Goal: Task Accomplishment & Management: Complete application form

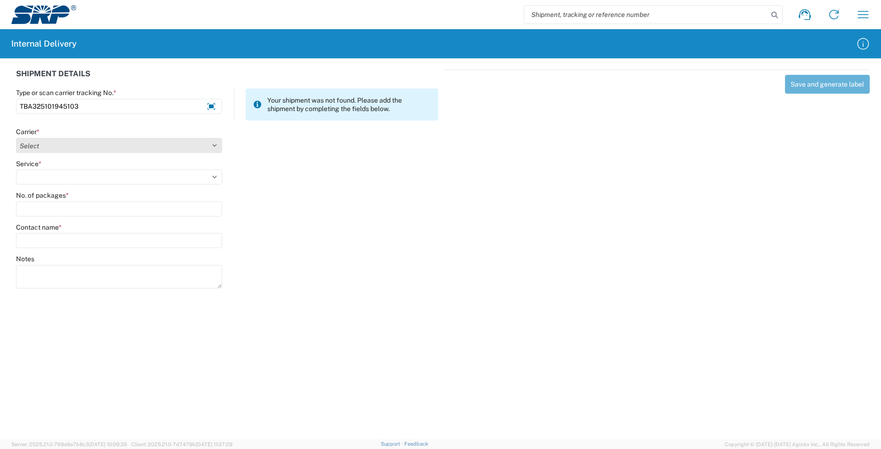
type input "TBA325101945103"
click at [61, 146] on select "Select AcctPay Amazon Logistics ATI Trucking BC Dimerco Logistics Empire Southw…" at bounding box center [119, 145] width 206 height 15
select select "8933"
click at [16, 138] on select "Select AcctPay Amazon Logistics ATI Trucking BC Dimerco Logistics Empire Southw…" at bounding box center [119, 145] width 206 height 15
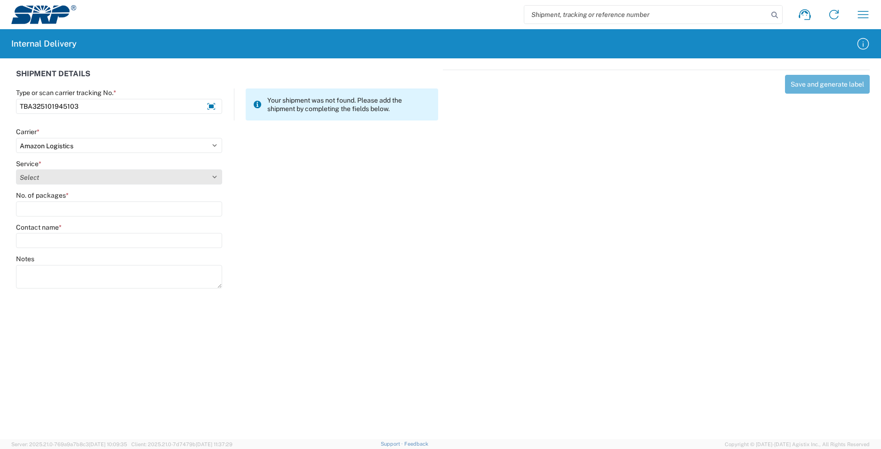
click at [46, 175] on select "Select Amazon Logistics TBA Rail TL Standard 3 - 5 Day" at bounding box center [119, 176] width 206 height 15
select select "24525"
click at [16, 169] on select "Select Amazon Logistics TBA Rail TL Standard 3 - 5 Day" at bounding box center [119, 176] width 206 height 15
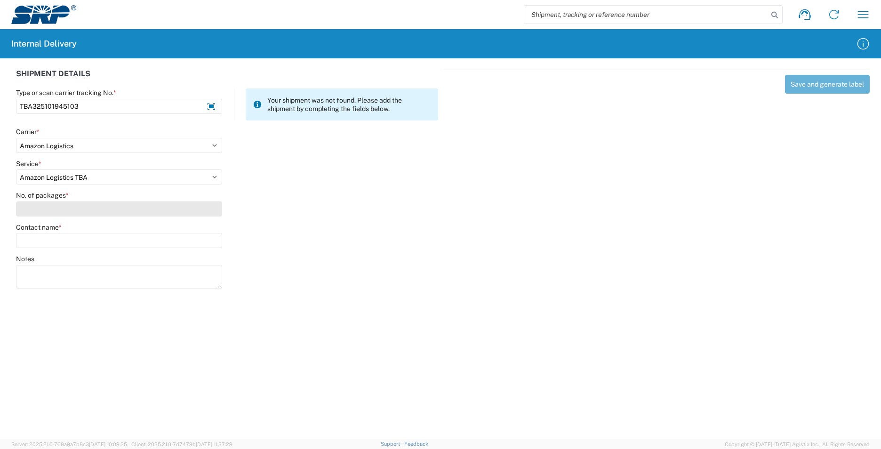
click at [49, 207] on input "No. of packages *" at bounding box center [119, 208] width 206 height 15
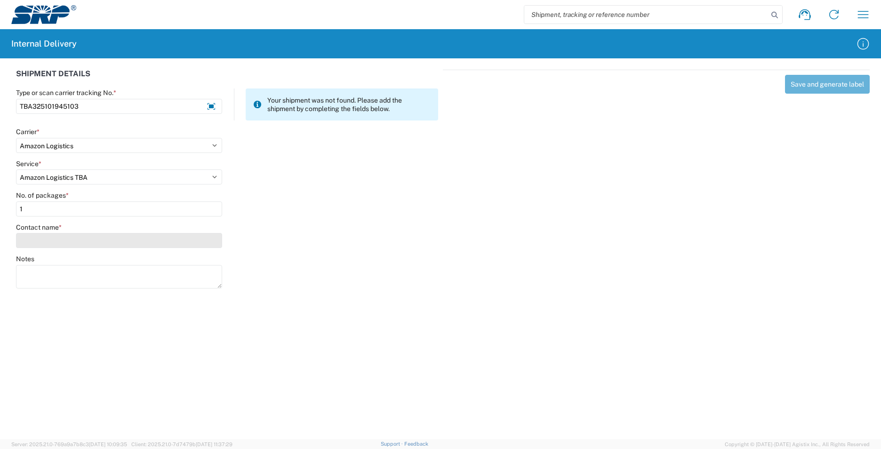
type input "1"
click at [55, 234] on input "Contact name *" at bounding box center [119, 240] width 206 height 15
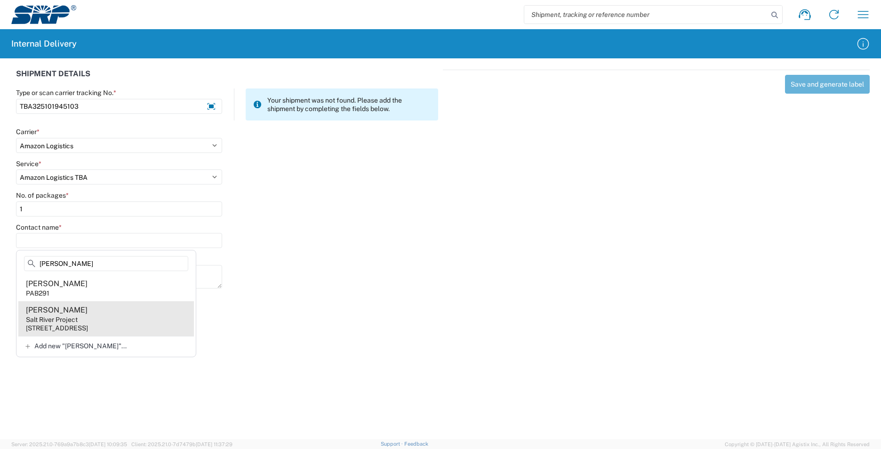
type input "[PERSON_NAME]"
click at [161, 321] on agx-address-suggestion-item "Analy [PERSON_NAME] Salt River Project [STREET_ADDRESS]" at bounding box center [105, 318] width 175 height 35
type input "[PERSON_NAME]"
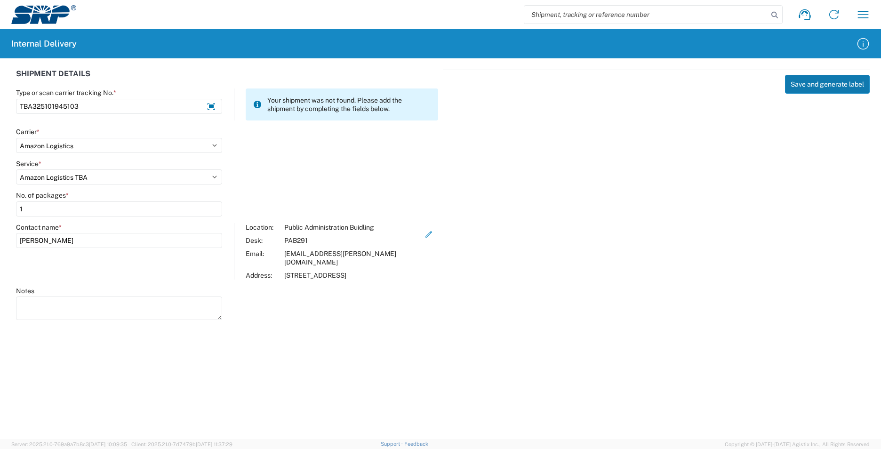
click at [830, 82] on button "Save and generate label" at bounding box center [827, 84] width 85 height 19
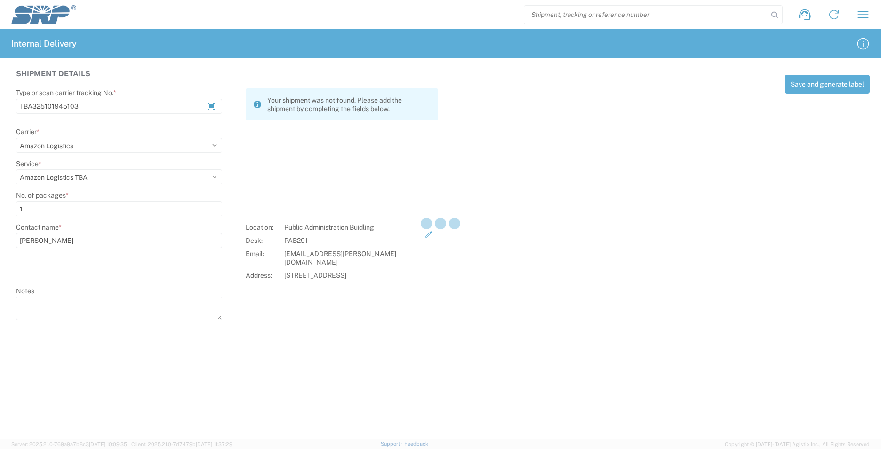
select select
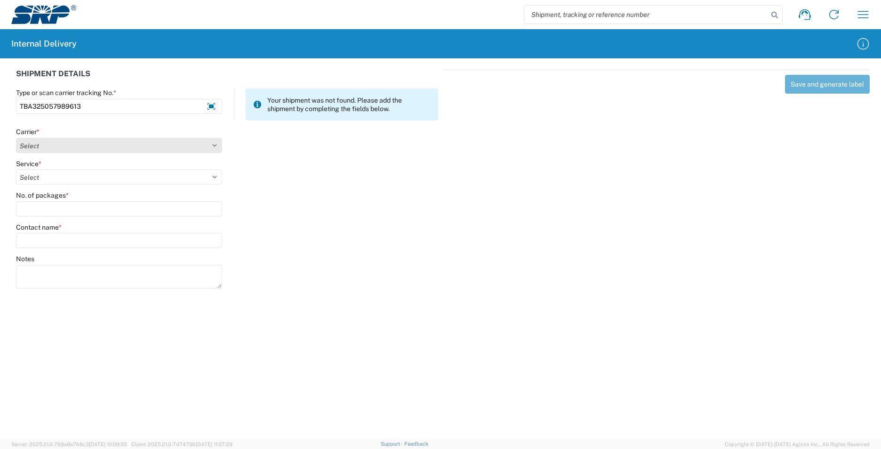
type input "TBA325057989613"
click at [39, 145] on select "Select AcctPay Amazon Logistics ATI Trucking BC Dimerco Logistics Empire Southw…" at bounding box center [119, 145] width 206 height 15
select select "8933"
click at [16, 138] on select "Select AcctPay Amazon Logistics ATI Trucking BC Dimerco Logistics Empire Southw…" at bounding box center [119, 145] width 206 height 15
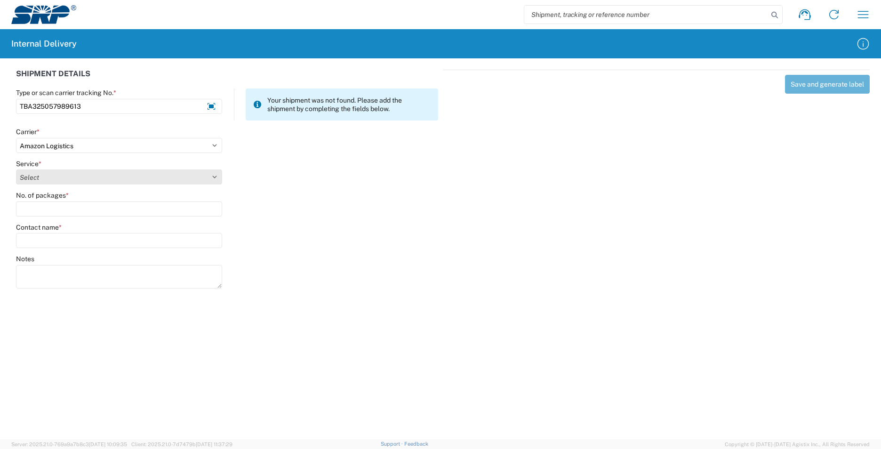
click at [58, 183] on select "Select Amazon Logistics TBA Rail TL Standard 3 - 5 Day" at bounding box center [119, 176] width 206 height 15
select select "24525"
click at [16, 169] on select "Select Amazon Logistics TBA Rail TL Standard 3 - 5 Day" at bounding box center [119, 176] width 206 height 15
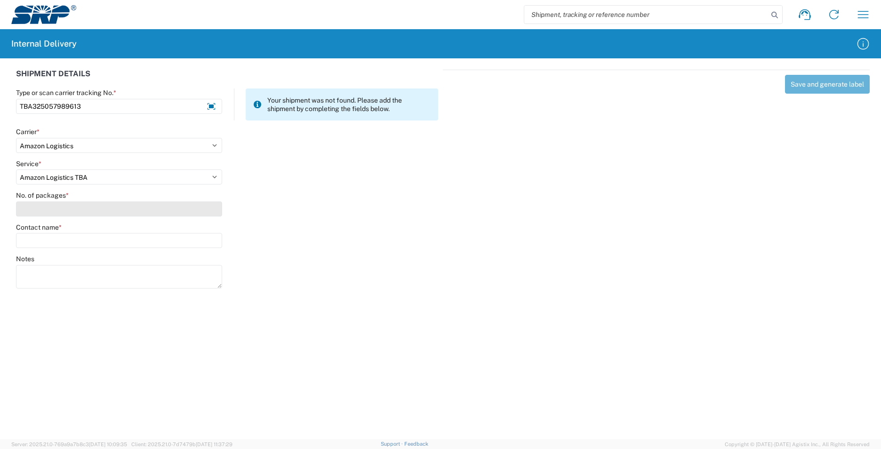
click at [50, 204] on input "No. of packages *" at bounding box center [119, 208] width 206 height 15
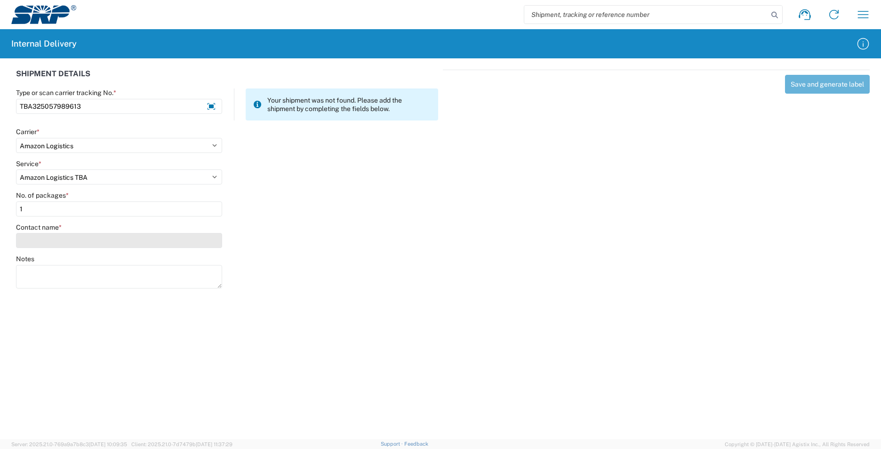
type input "1"
click at [48, 244] on input "Contact name *" at bounding box center [119, 240] width 206 height 15
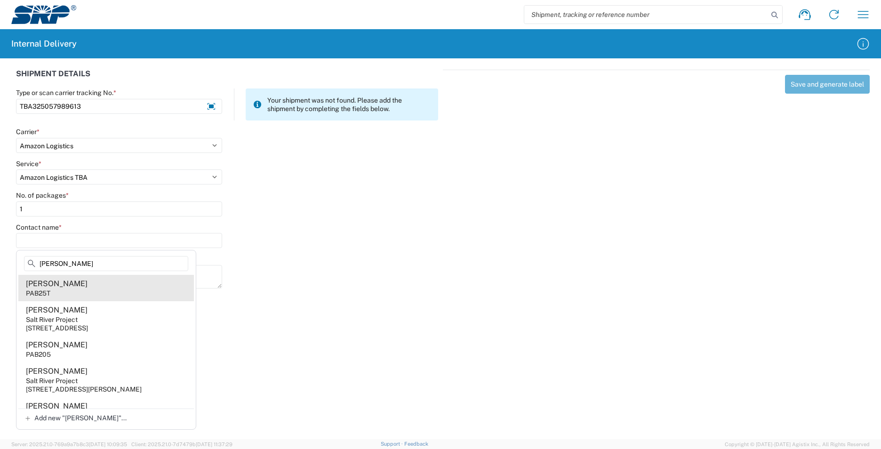
type input "[PERSON_NAME]"
click at [96, 287] on agx-address-suggestion-item "[PERSON_NAME] PAB25T" at bounding box center [105, 288] width 175 height 26
type input "[PERSON_NAME]"
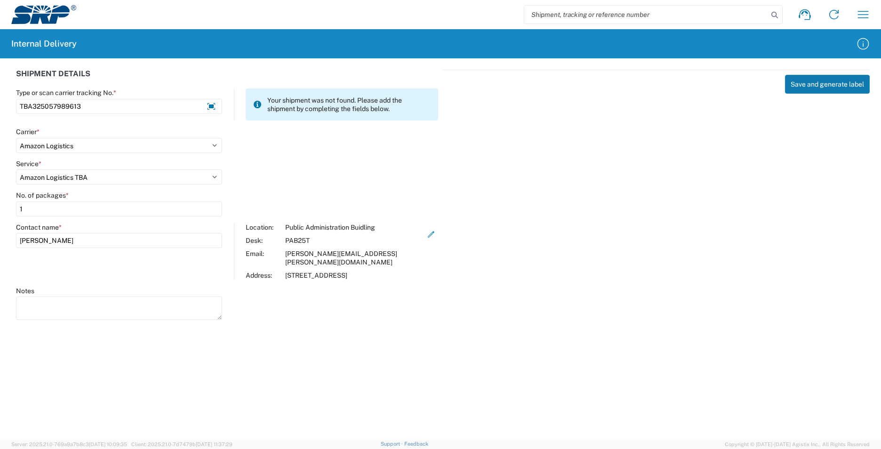
click at [811, 91] on button "Save and generate label" at bounding box center [827, 84] width 85 height 19
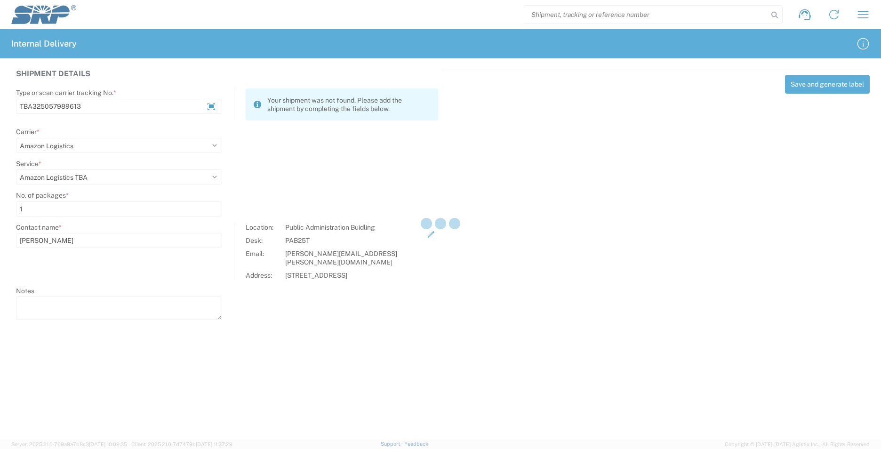
select select
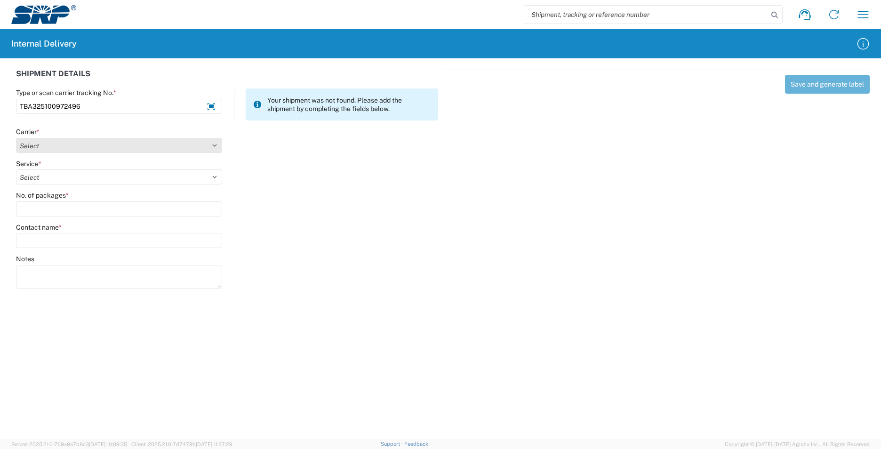
type input "TBA325100972496"
click at [56, 147] on select "Select AcctPay Amazon Logistics ATI Trucking BC Dimerco Logistics Empire Southw…" at bounding box center [119, 145] width 206 height 15
select select "8933"
click at [16, 138] on select "Select AcctPay Amazon Logistics ATI Trucking BC Dimerco Logistics Empire Southw…" at bounding box center [119, 145] width 206 height 15
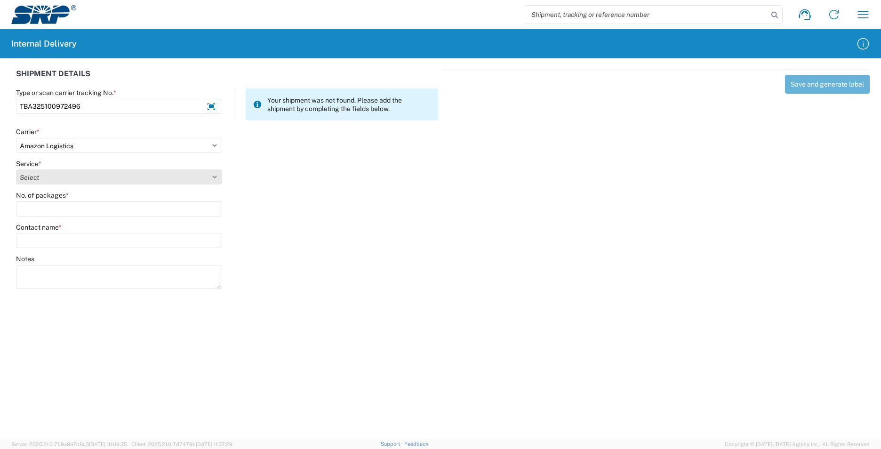
click at [70, 179] on select "Select Amazon Logistics TBA Rail TL Standard 3 - 5 Day" at bounding box center [119, 176] width 206 height 15
select select "24525"
click at [16, 169] on select "Select Amazon Logistics TBA Rail TL Standard 3 - 5 Day" at bounding box center [119, 176] width 206 height 15
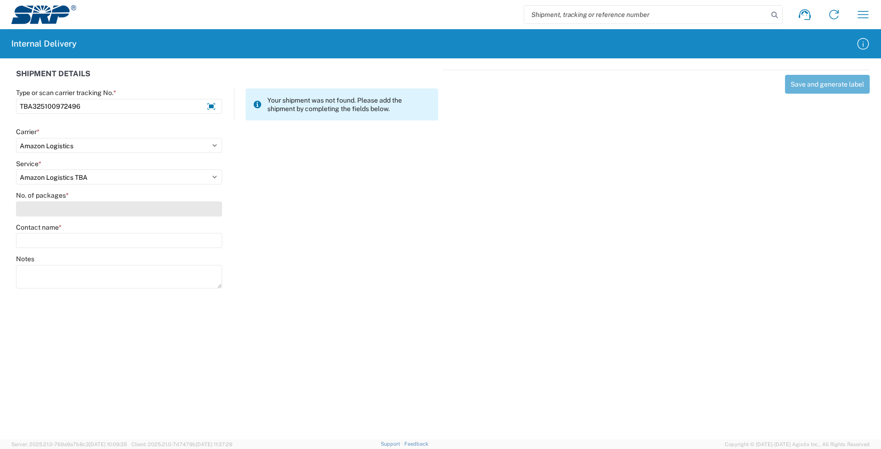
click at [56, 203] on input "No. of packages *" at bounding box center [119, 208] width 206 height 15
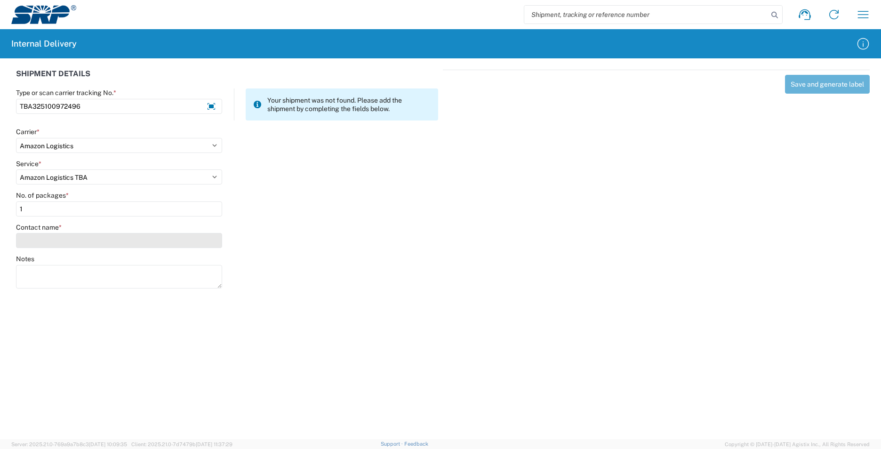
type input "1"
click at [60, 243] on input "Contact name *" at bounding box center [119, 240] width 206 height 15
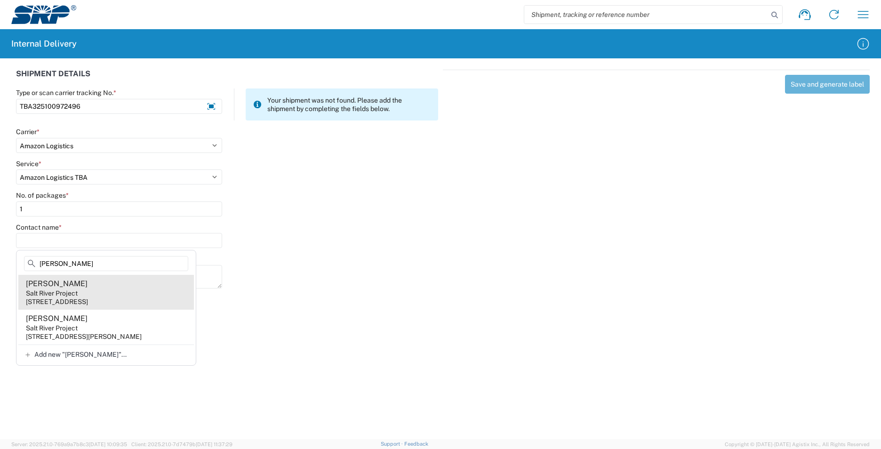
type input "[PERSON_NAME]"
click at [115, 292] on agx-address-suggestion-item "[PERSON_NAME] Salt River Project [STREET_ADDRESS]" at bounding box center [105, 292] width 175 height 35
type input "[PERSON_NAME]"
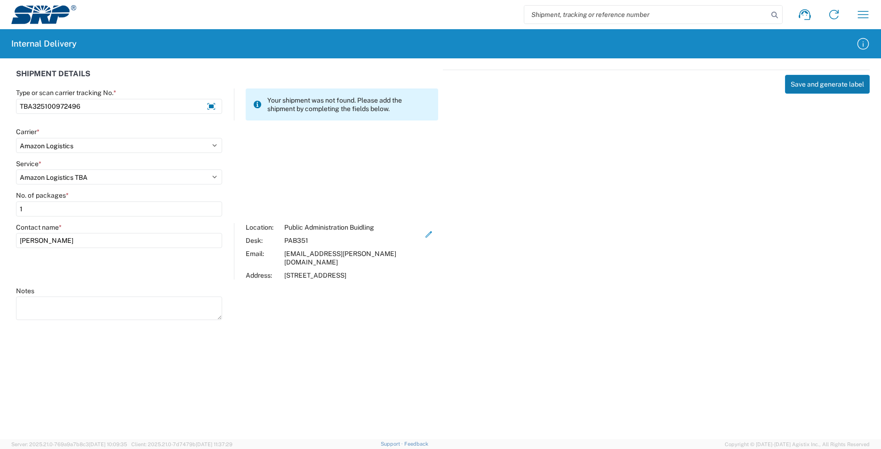
click at [821, 88] on button "Save and generate label" at bounding box center [827, 84] width 85 height 19
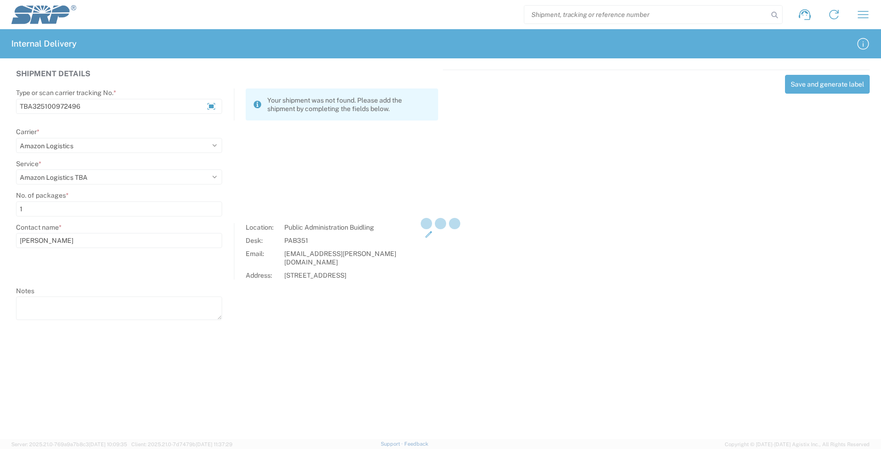
select select
